Goal: Navigation & Orientation: Find specific page/section

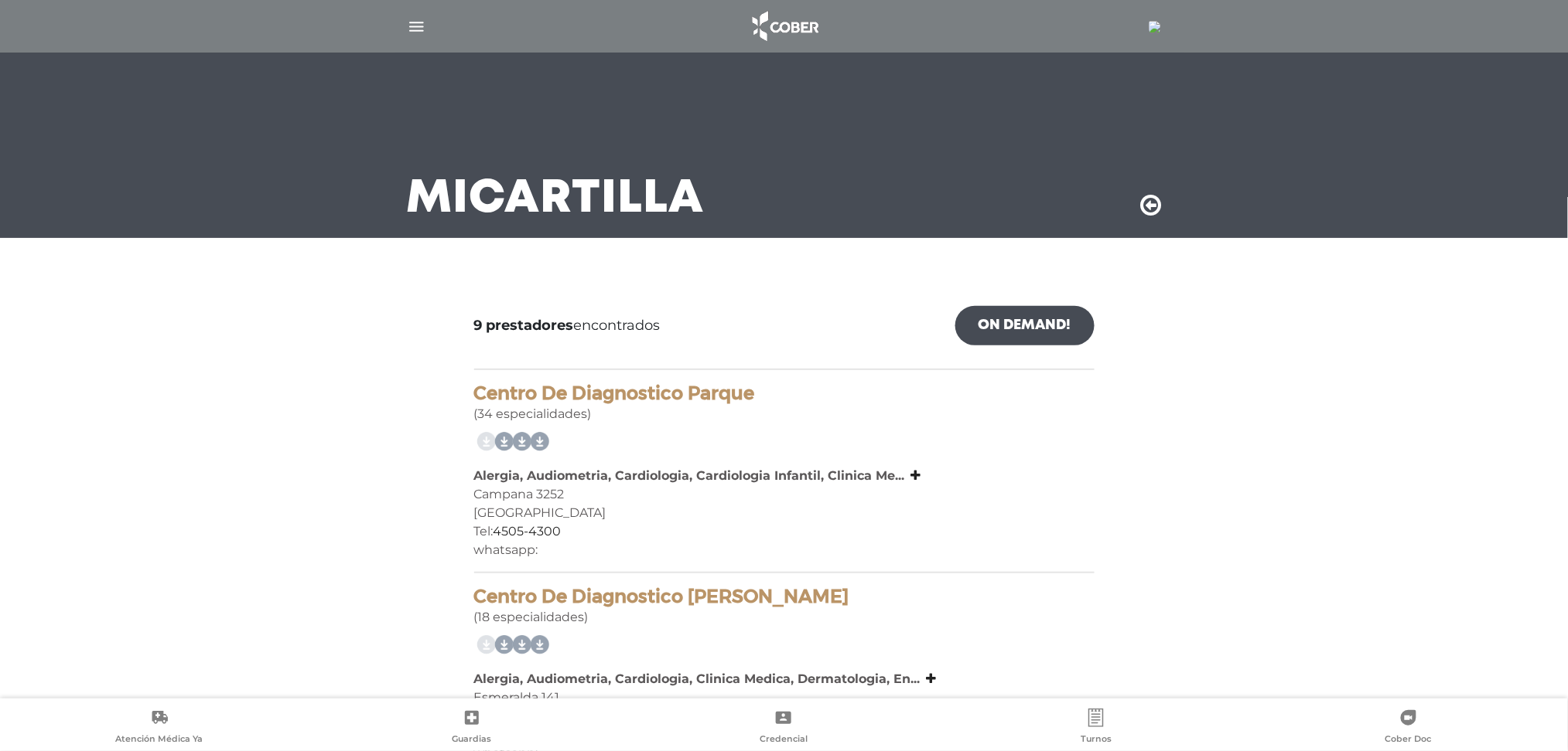
click at [1144, 195] on icon at bounding box center [1150, 205] width 20 height 24
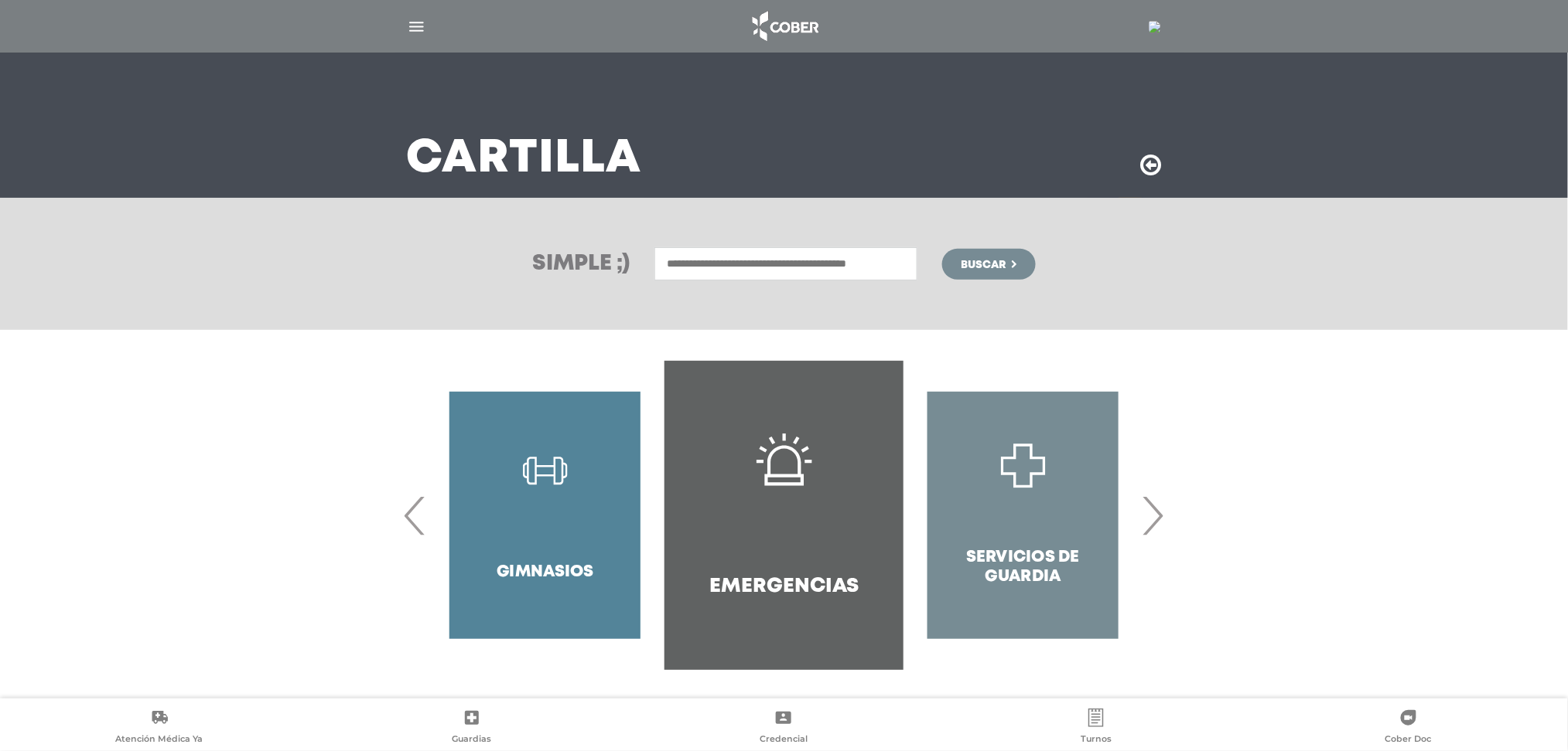
scroll to position [42, 0]
click at [1151, 153] on icon at bounding box center [1150, 163] width 20 height 24
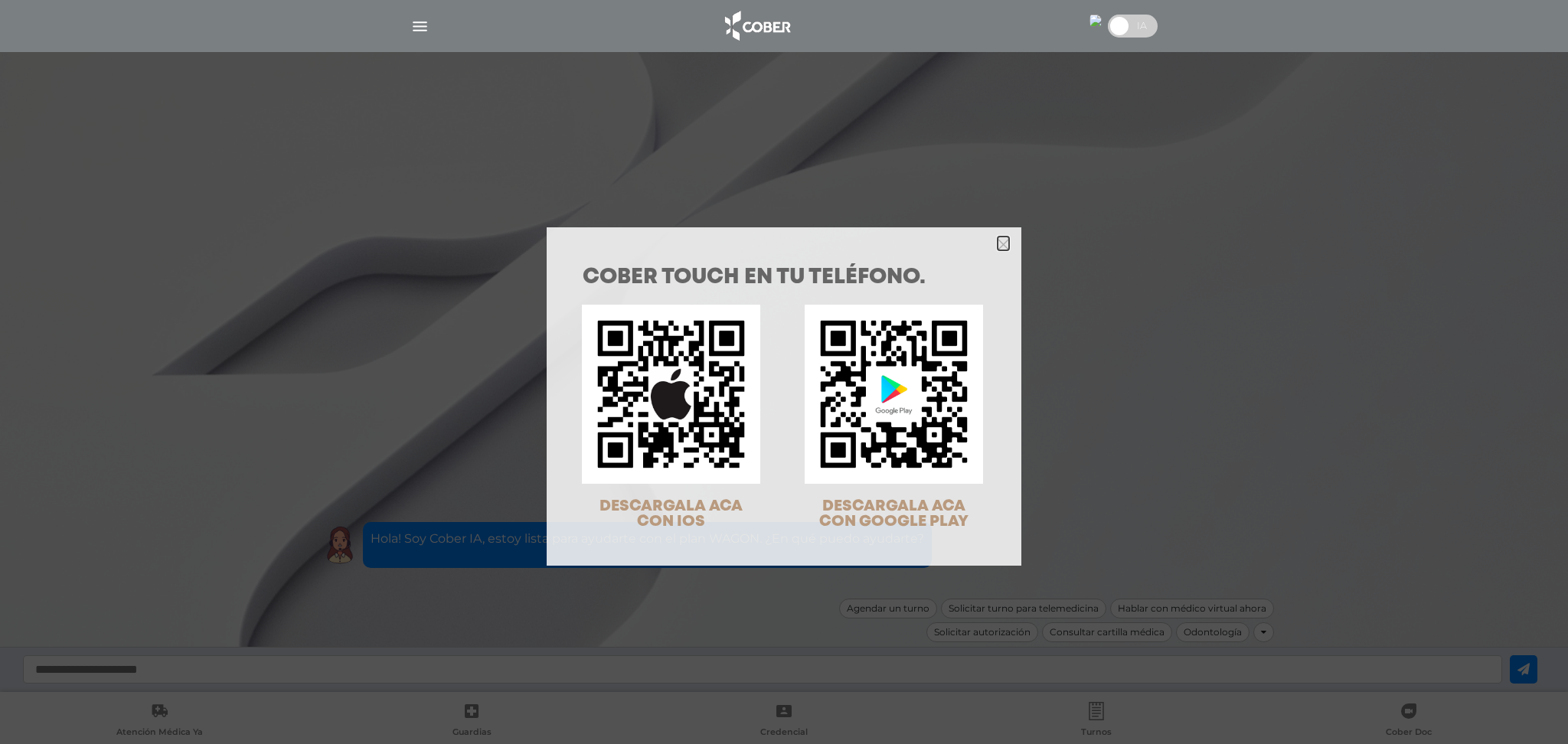
click at [997, 240] on icon "Close" at bounding box center [1003, 245] width 12 height 12
